Goal: Task Accomplishment & Management: Complete application form

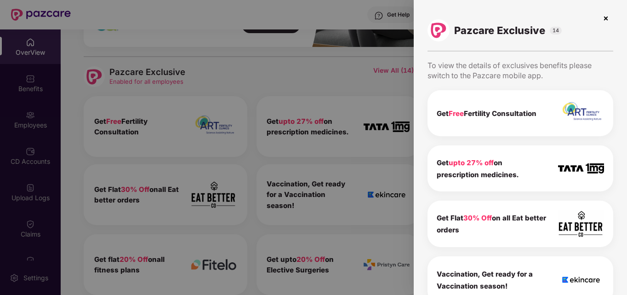
click at [604, 19] on img at bounding box center [605, 18] width 15 height 15
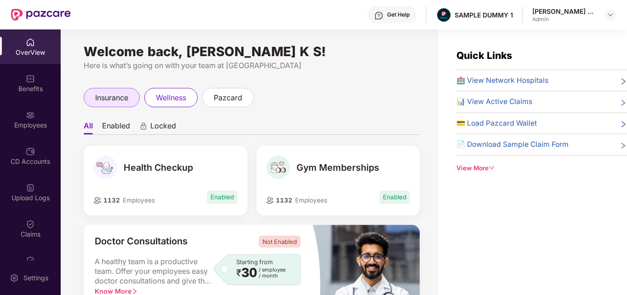
click at [130, 91] on div "insurance" at bounding box center [112, 97] width 56 height 19
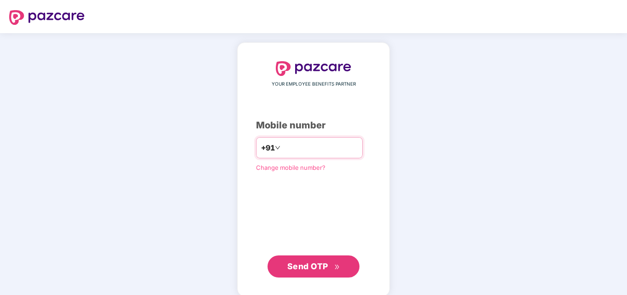
scroll to position [11, 0]
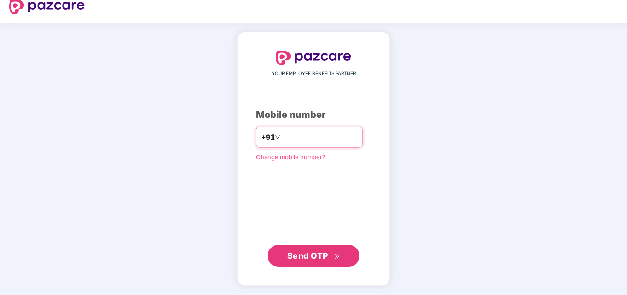
type input "*"
type input "**********"
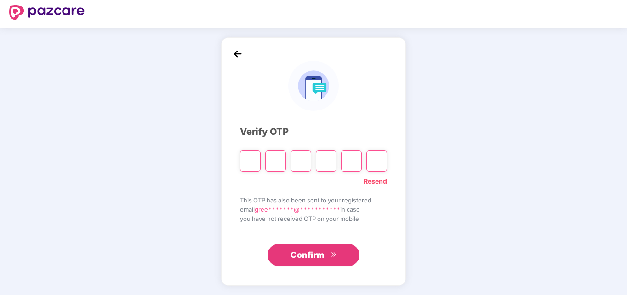
type input "*"
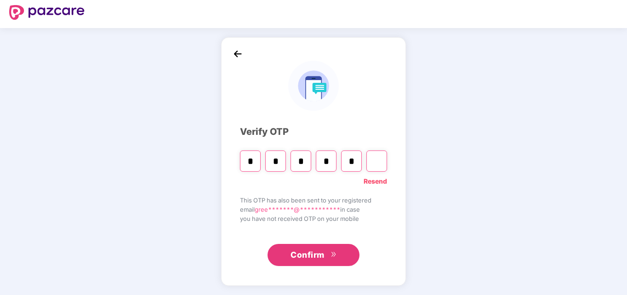
type input "*"
